Goal: Navigation & Orientation: Find specific page/section

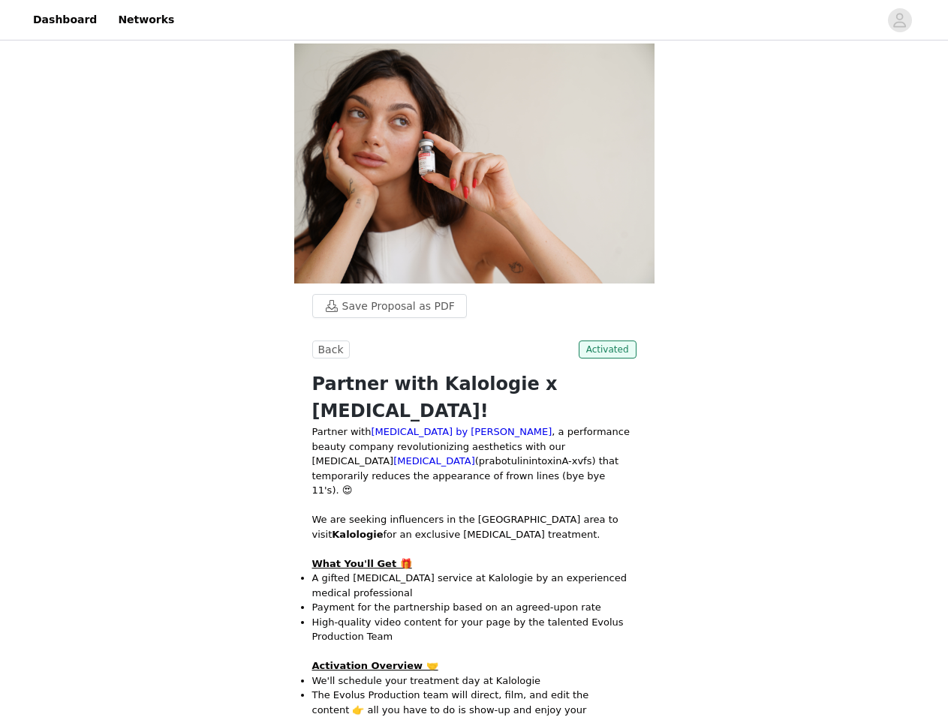
click at [473, 360] on div "Back Activated Partner with Kalologie x [MEDICAL_DATA]! Partner with [MEDICAL_D…" at bounding box center [474, 705] width 324 height 728
click at [473, 20] on div at bounding box center [530, 20] width 695 height 34
click at [900, 20] on icon "avatar" at bounding box center [899, 20] width 14 height 24
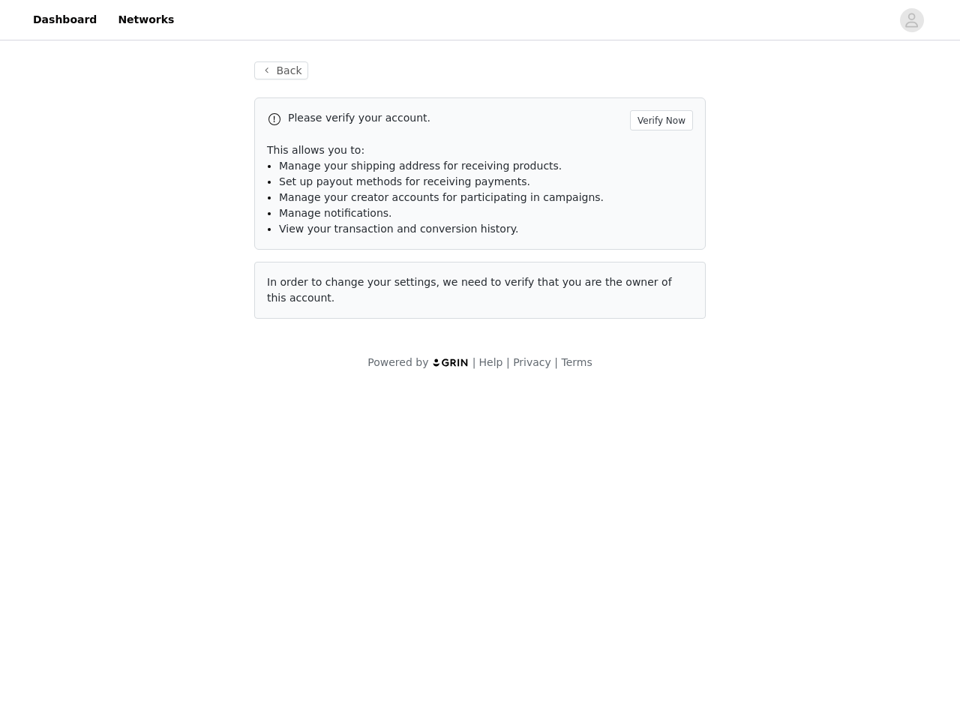
click at [382, 306] on div "Back Please verify your account. Verify Now This allows you to: Manage your shi…" at bounding box center [480, 190] width 488 height 293
click at [329, 355] on div "Powered by | Help | Privacy | Terms" at bounding box center [480, 372] width 960 height 34
click at [610, 355] on div "Powered by | Help | Privacy | Terms" at bounding box center [480, 372] width 960 height 34
